Goal: Find specific page/section: Find specific page/section

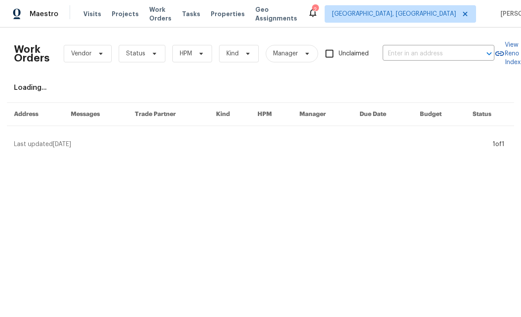
click at [411, 56] on input "text" at bounding box center [426, 54] width 87 height 14
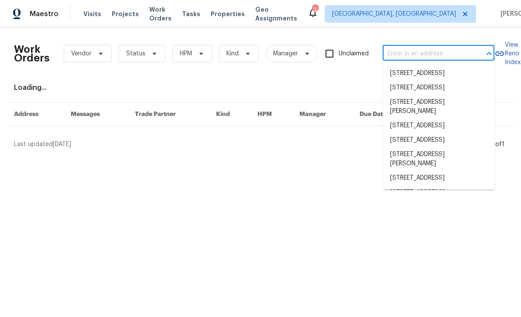
click at [414, 55] on input "text" at bounding box center [426, 54] width 87 height 14
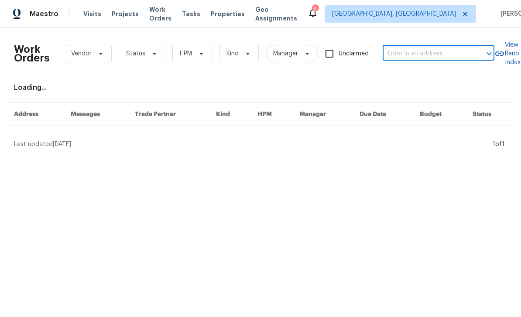
paste input "[STREET_ADDRESS]"
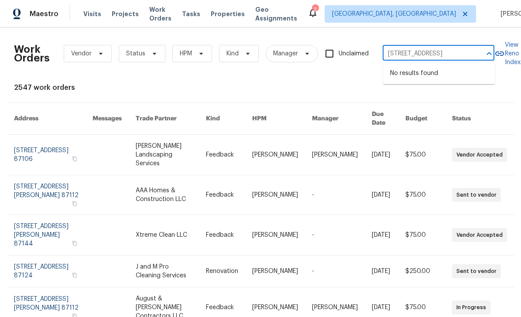
type input "[STREET_ADDRESS]"
click at [418, 8] on span "[GEOGRAPHIC_DATA], [GEOGRAPHIC_DATA]" at bounding box center [400, 13] width 151 height 17
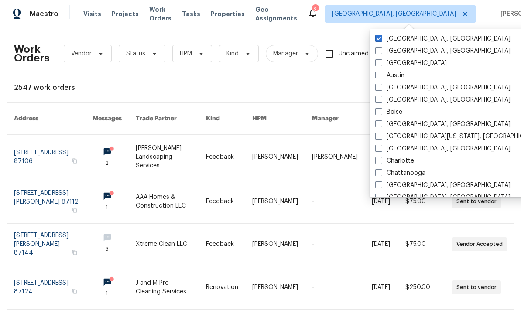
click at [383, 64] on label "[GEOGRAPHIC_DATA]" at bounding box center [411, 63] width 72 height 9
click at [381, 64] on input "[GEOGRAPHIC_DATA]" at bounding box center [378, 62] width 6 height 6
checkbox input "true"
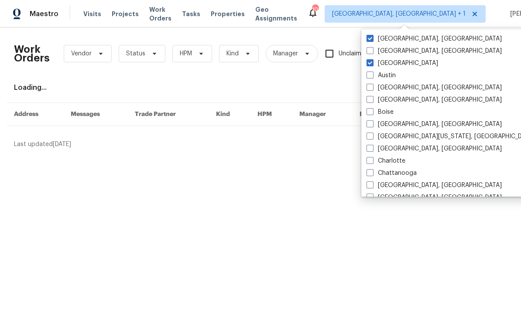
click at [380, 39] on label "[GEOGRAPHIC_DATA], [GEOGRAPHIC_DATA]" at bounding box center [433, 38] width 135 height 9
click at [372, 39] on input "[GEOGRAPHIC_DATA], [GEOGRAPHIC_DATA]" at bounding box center [369, 37] width 6 height 6
checkbox input "false"
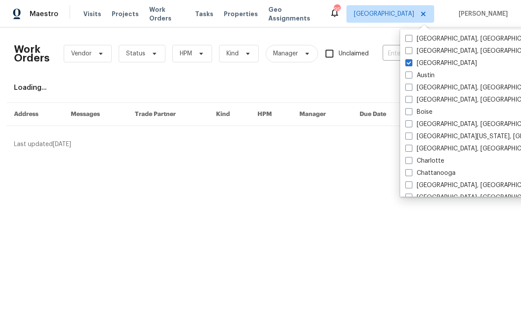
click at [385, 78] on div "Work Orders Vendor Status HPM Kind Manager Unclaimed ​ View Reno Index Loading.…" at bounding box center [260, 91] width 493 height 114
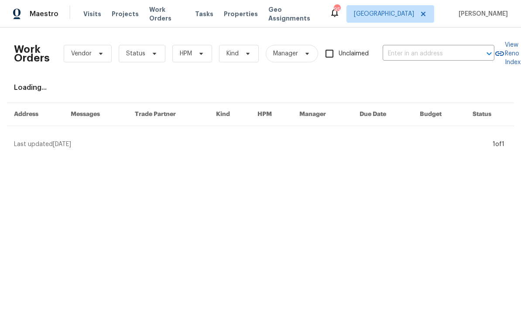
click at [405, 51] on input "text" at bounding box center [426, 54] width 87 height 14
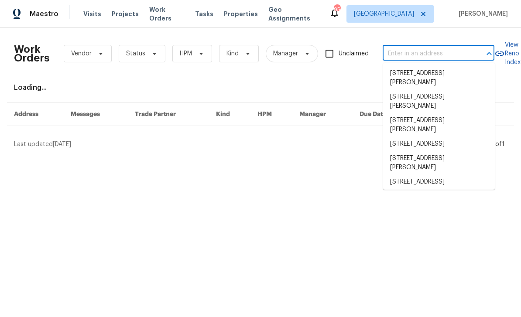
click at [413, 51] on input "text" at bounding box center [426, 54] width 87 height 14
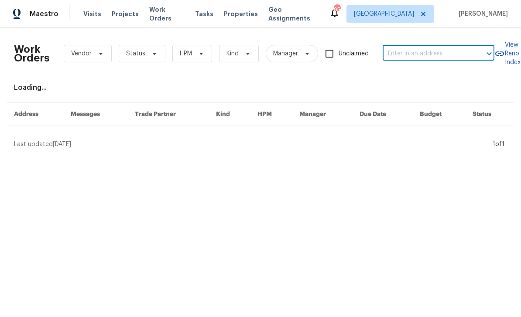
paste input "[STREET_ADDRESS]"
type input "[STREET_ADDRESS]"
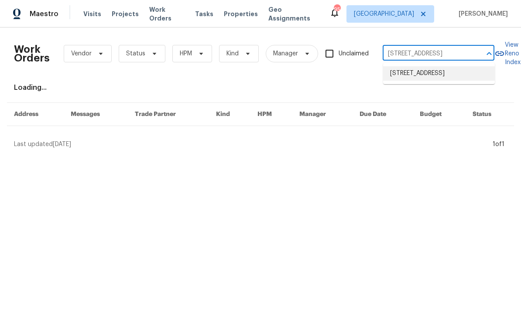
click at [464, 81] on li "[STREET_ADDRESS]" at bounding box center [439, 73] width 112 height 14
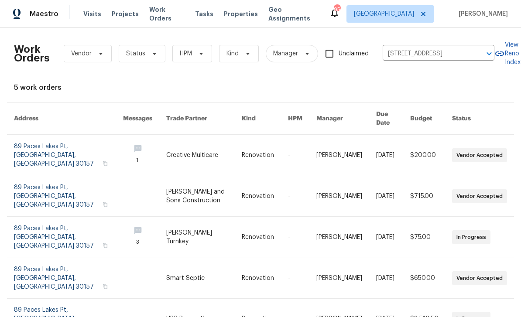
scroll to position [17, 0]
click at [138, 217] on link at bounding box center [144, 237] width 43 height 41
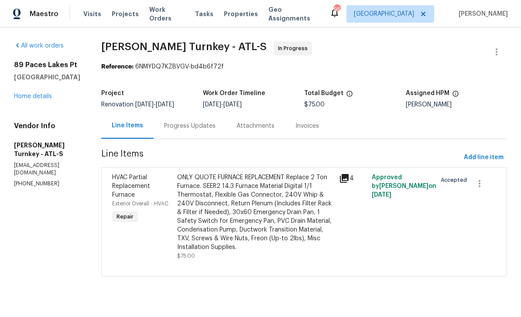
click at [177, 130] on div "Progress Updates" at bounding box center [189, 126] width 51 height 9
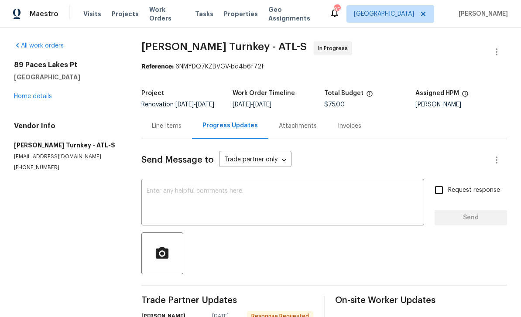
click at [34, 94] on link "Home details" at bounding box center [33, 96] width 38 height 6
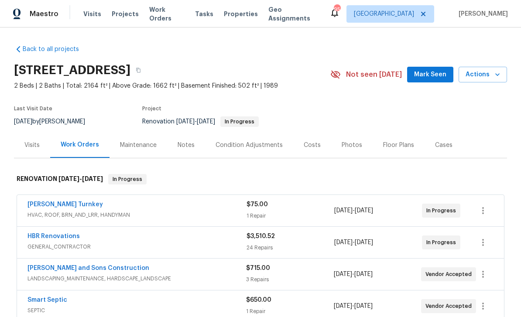
click at [175, 17] on span "Work Orders" at bounding box center [166, 13] width 35 height 17
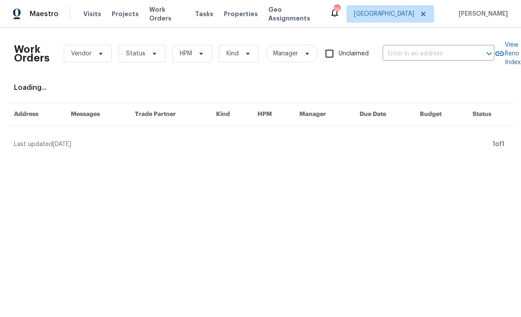
click at [428, 56] on input "text" at bounding box center [426, 54] width 87 height 14
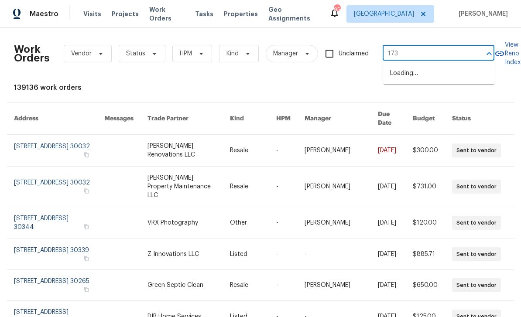
type input "1734"
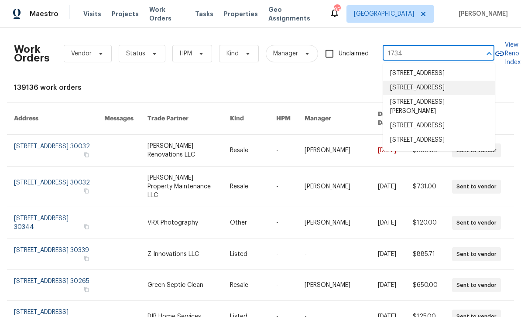
click at [467, 95] on li "1734 Brookside Lay Cir, Norcross, GA 30093" at bounding box center [439, 88] width 112 height 14
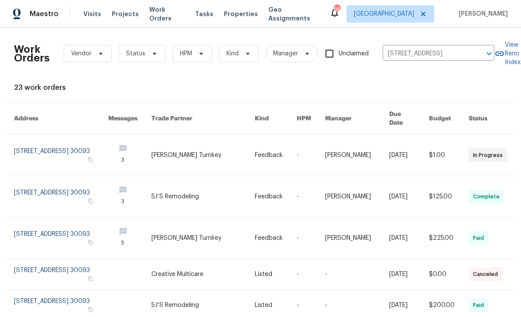
click at [151, 142] on link at bounding box center [129, 155] width 43 height 41
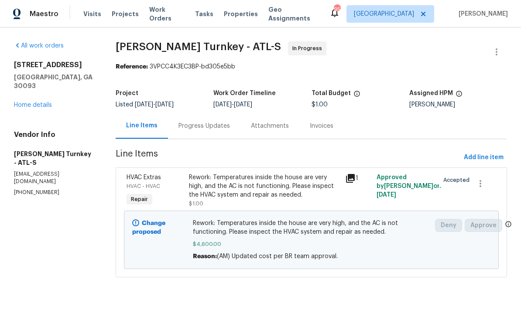
click at [192, 133] on div "Progress Updates" at bounding box center [204, 126] width 72 height 26
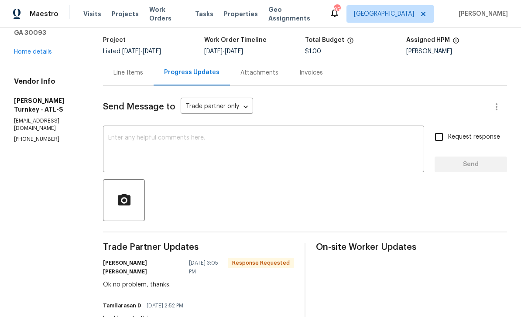
scroll to position [47, 0]
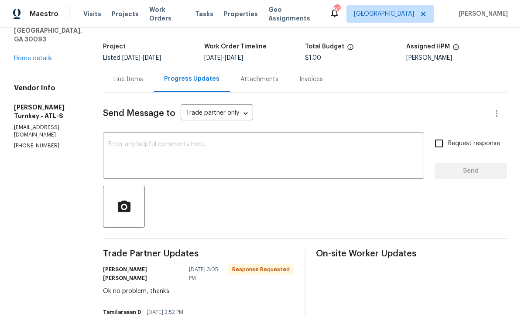
click at [127, 86] on div "Line Items" at bounding box center [128, 79] width 51 height 26
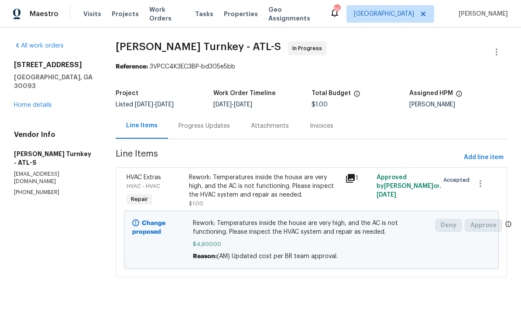
click at [198, 126] on div "Progress Updates" at bounding box center [203, 126] width 51 height 9
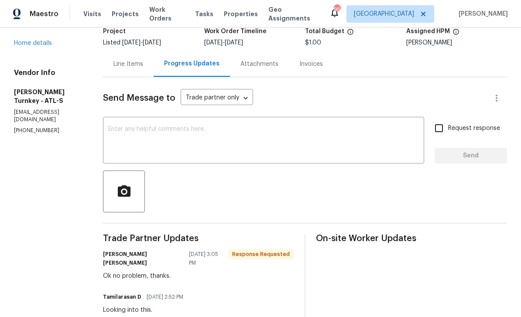
scroll to position [53, 0]
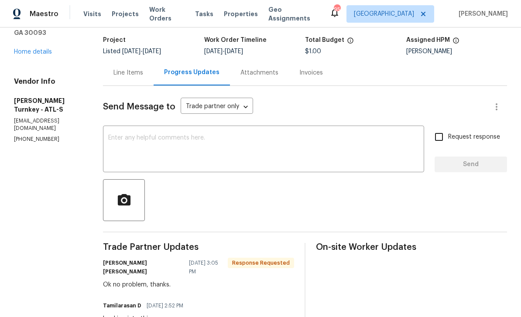
click at [127, 78] on div "Line Items" at bounding box center [128, 73] width 51 height 26
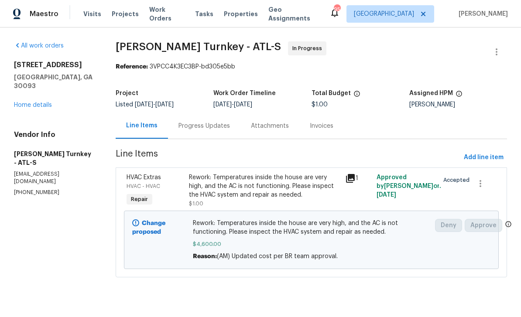
click at [195, 129] on div "Progress Updates" at bounding box center [203, 126] width 51 height 9
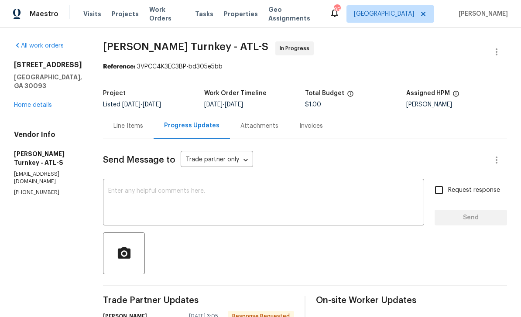
click at [34, 108] on link "Home details" at bounding box center [33, 105] width 38 height 6
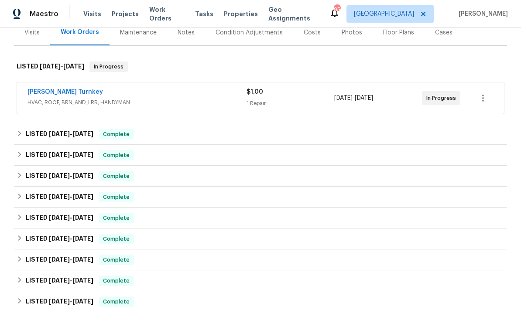
scroll to position [118, 0]
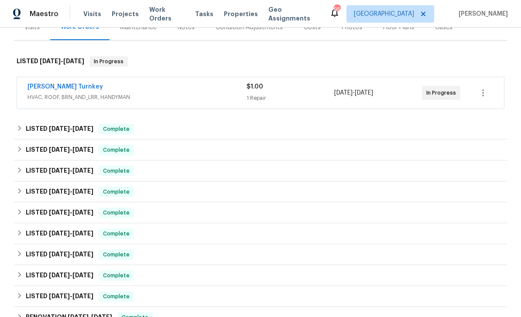
click at [44, 87] on link "[PERSON_NAME] Turnkey" at bounding box center [64, 87] width 75 height 6
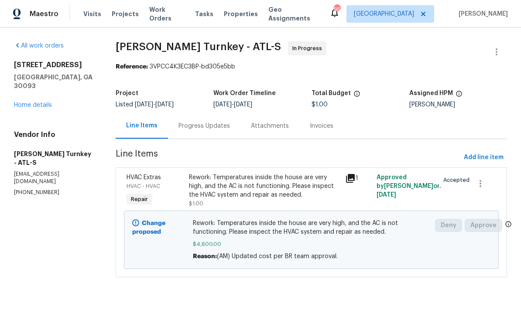
click at [39, 102] on link "Home details" at bounding box center [33, 105] width 38 height 6
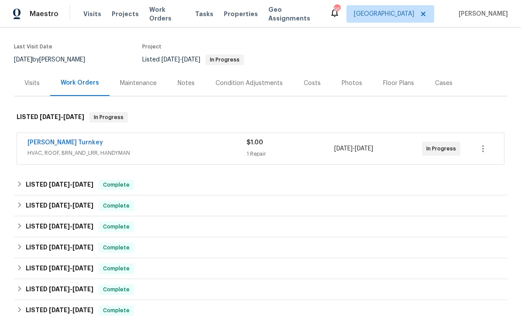
scroll to position [65, 0]
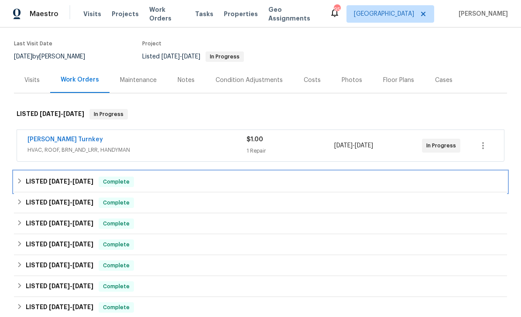
click at [43, 182] on h6 "LISTED 8/2/25 - 8/6/25" at bounding box center [60, 182] width 68 height 10
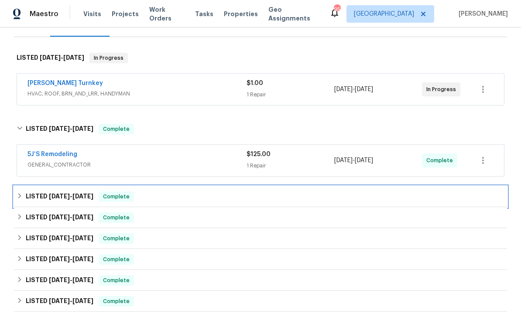
click at [49, 197] on span "7/28/25" at bounding box center [59, 196] width 21 height 6
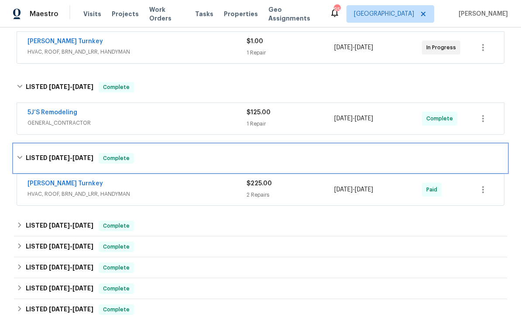
scroll to position [168, 0]
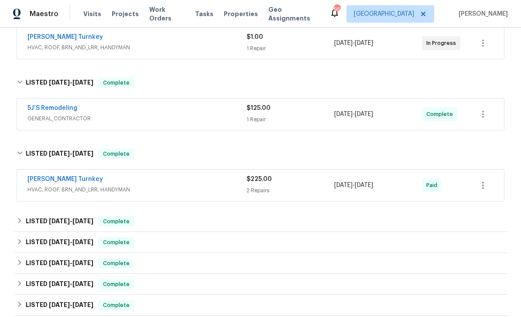
click at [47, 181] on link "[PERSON_NAME] Turnkey" at bounding box center [64, 179] width 75 height 6
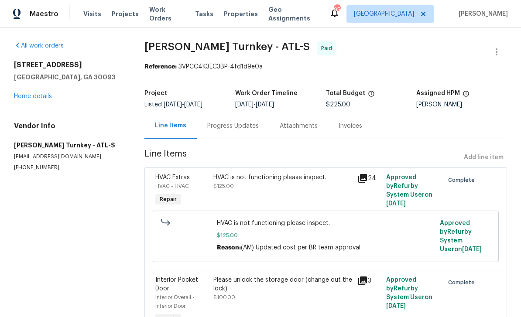
click at [249, 131] on div "Progress Updates" at bounding box center [233, 126] width 72 height 26
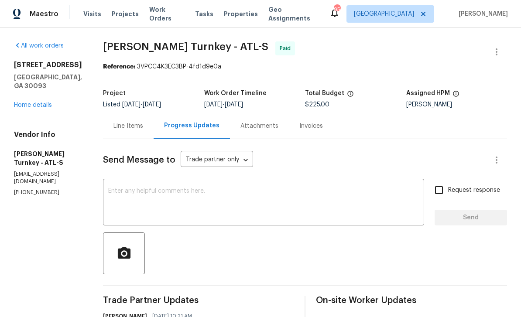
click at [34, 108] on link "Home details" at bounding box center [33, 105] width 38 height 6
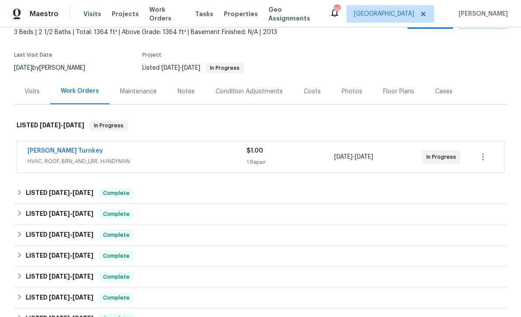
scroll to position [57, 0]
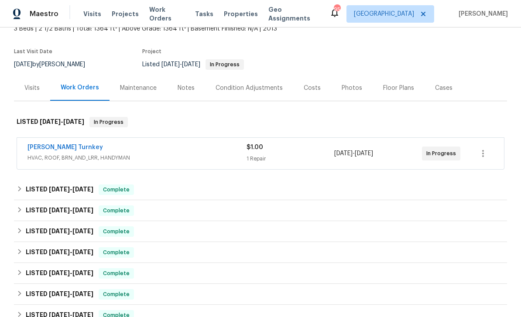
click at [48, 149] on link "[PERSON_NAME] Turnkey" at bounding box center [64, 147] width 75 height 6
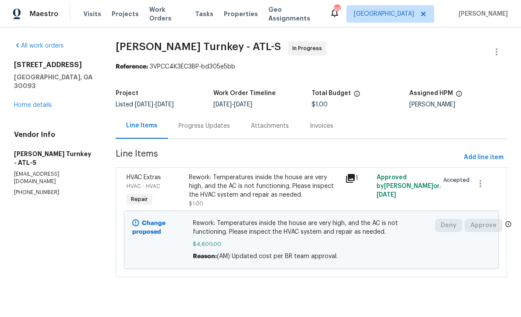
click at [30, 102] on link "Home details" at bounding box center [33, 105] width 38 height 6
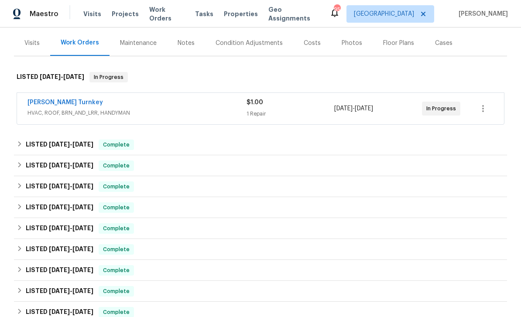
scroll to position [60, 0]
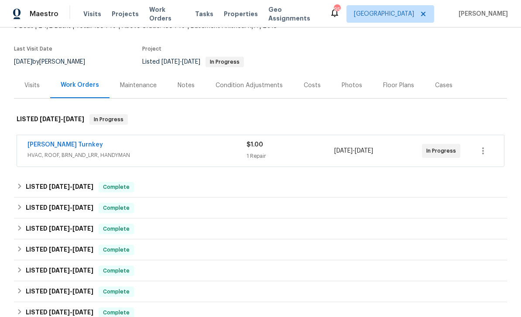
click at [29, 86] on div "Visits" at bounding box center [31, 85] width 15 height 9
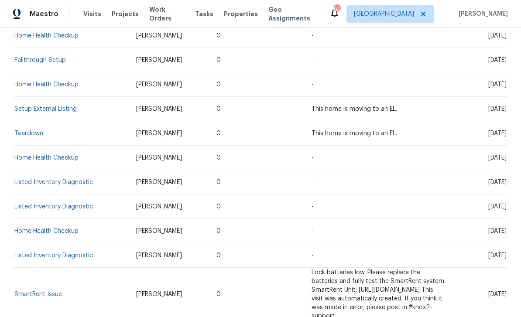
scroll to position [250, 0]
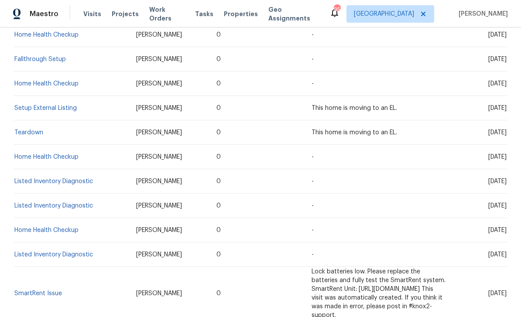
click at [31, 110] on link "Setup External Listing" at bounding box center [45, 108] width 62 height 6
